Goal: Complete application form

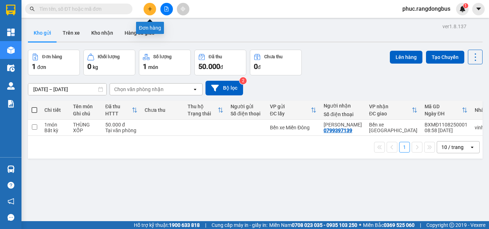
click at [148, 9] on icon "plus" at bounding box center [149, 8] width 5 height 5
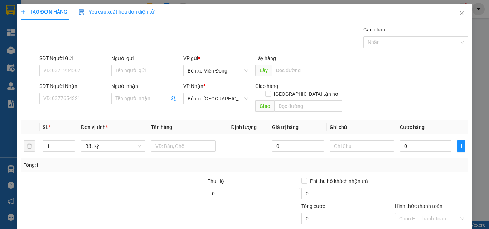
click at [99, 91] on div "SĐT Người Nhận" at bounding box center [73, 87] width 69 height 11
click at [93, 96] on input "SĐT Người Nhận" at bounding box center [73, 98] width 69 height 11
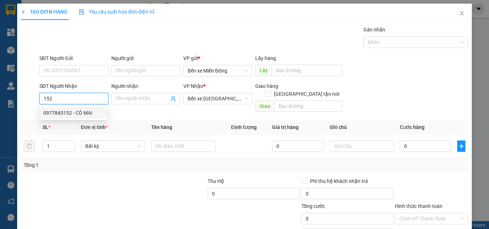
click at [81, 112] on div "0977843152 - CÔ MAI" at bounding box center [73, 113] width 60 height 8
type input "0977843152"
type input "CÔ MAI"
type input "BÀ ĐẠT"
type input "640.000"
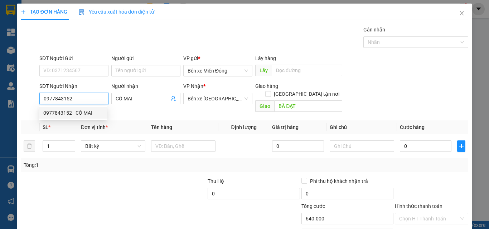
type input "640.000"
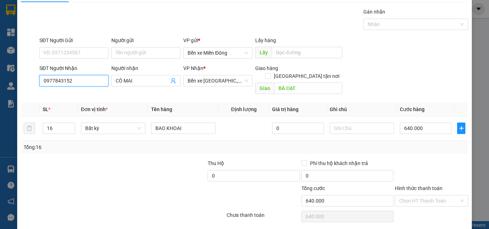
scroll to position [35, 0]
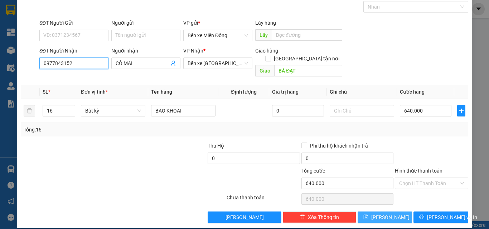
type input "0977843152"
click at [387, 214] on span "[PERSON_NAME]" at bounding box center [390, 218] width 38 height 8
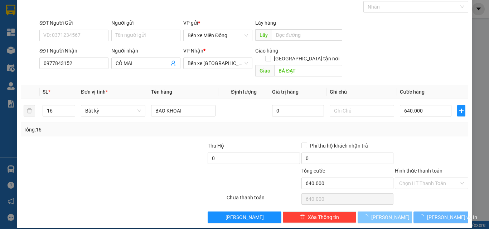
type input "0"
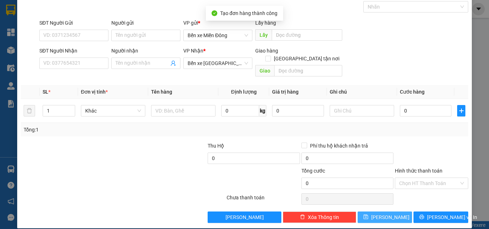
scroll to position [0, 0]
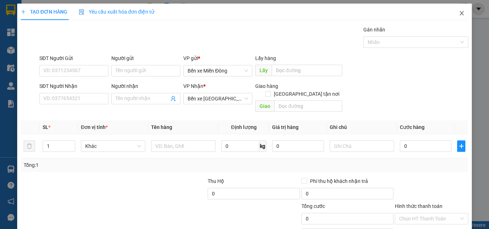
click at [459, 12] on icon "close" at bounding box center [462, 13] width 6 height 6
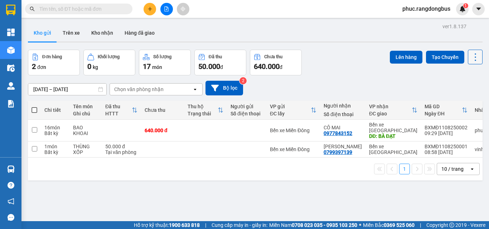
click at [470, 58] on icon at bounding box center [475, 57] width 10 height 10
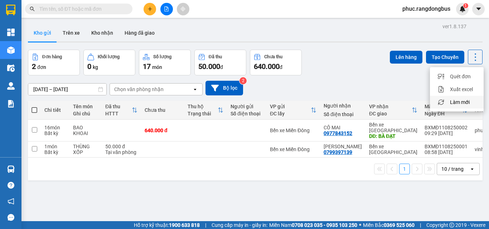
click at [473, 105] on div "Làm mới" at bounding box center [457, 102] width 42 height 7
